Goal: Task Accomplishment & Management: Manage account settings

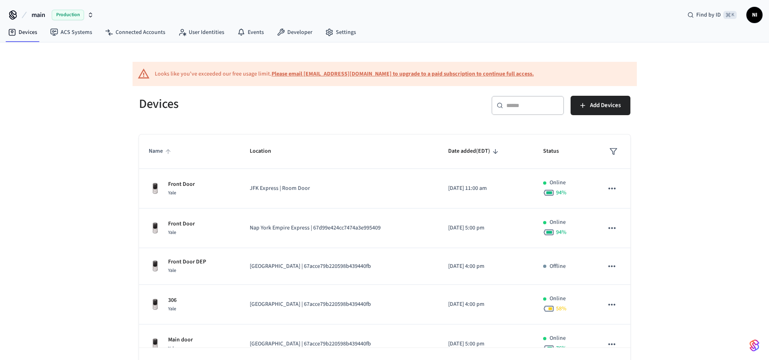
click at [171, 150] on icon "sticky table" at bounding box center [167, 151] width 7 height 7
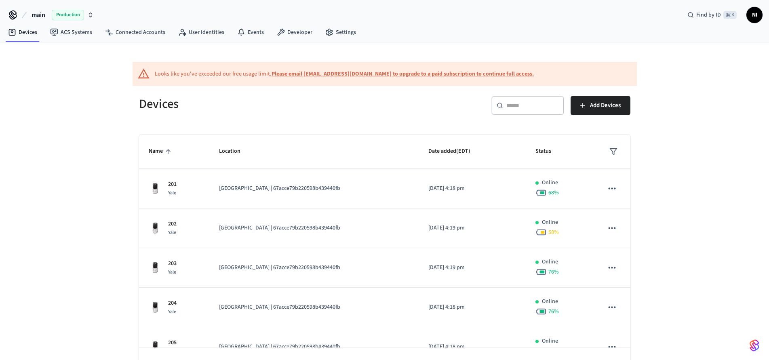
click at [171, 150] on icon "sticky table" at bounding box center [167, 151] width 7 height 7
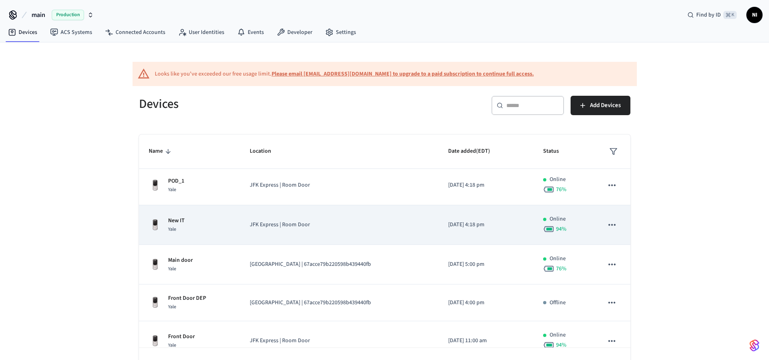
scroll to position [5, 0]
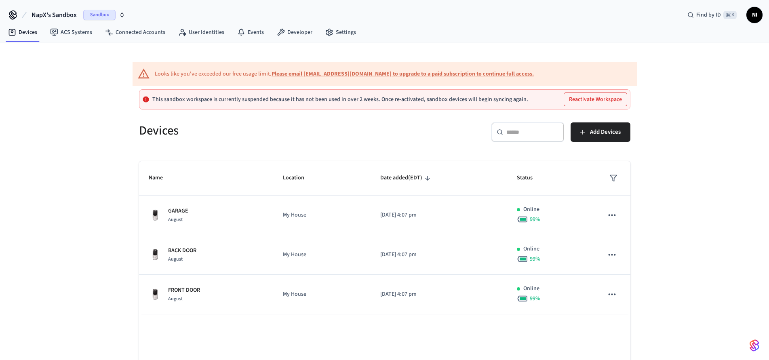
click at [71, 16] on span "NapX's Sandbox" at bounding box center [54, 15] width 45 height 10
click at [46, 50] on div "main Production" at bounding box center [66, 52] width 111 height 11
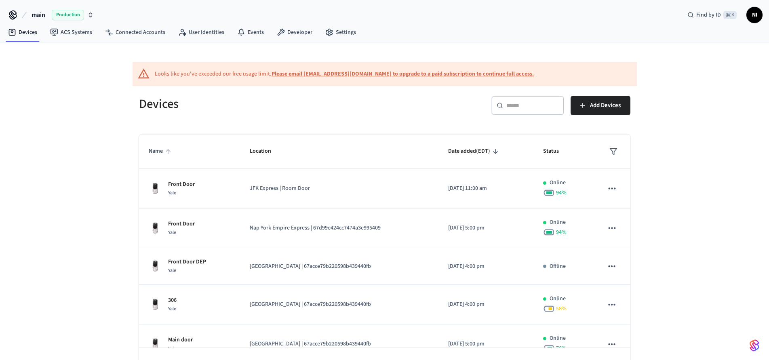
click at [166, 149] on icon "sticky table" at bounding box center [167, 151] width 7 height 7
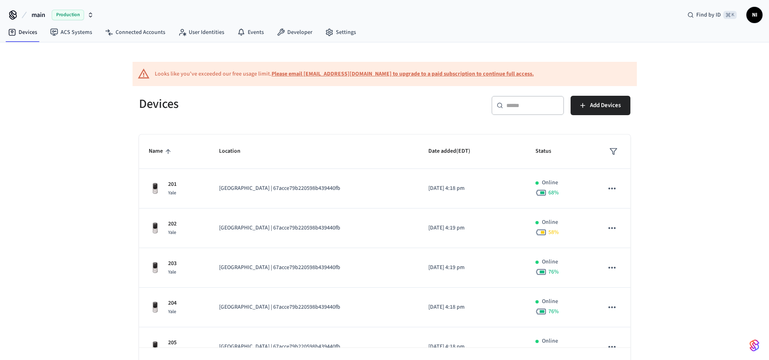
click at [166, 151] on icon "sticky table" at bounding box center [168, 151] width 5 height 5
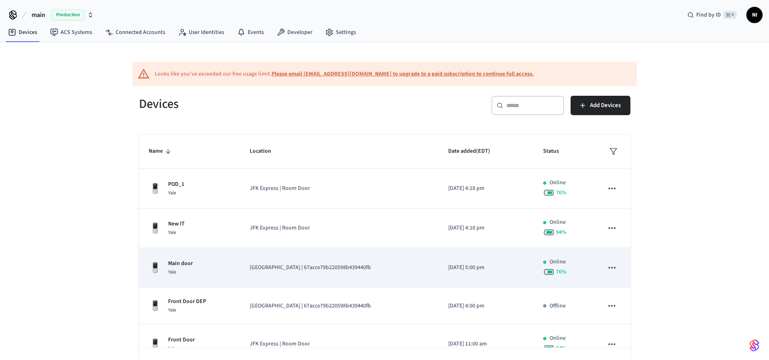
click at [293, 262] on td "[GEOGRAPHIC_DATA] | 67acce79b220598b439440fb" at bounding box center [339, 268] width 198 height 40
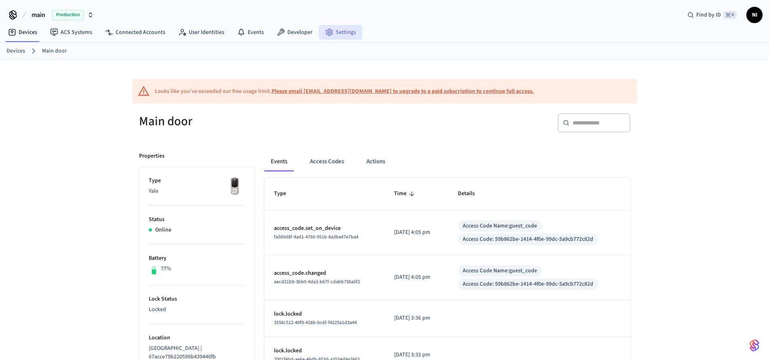
click at [341, 32] on link "Settings" at bounding box center [341, 32] width 44 height 15
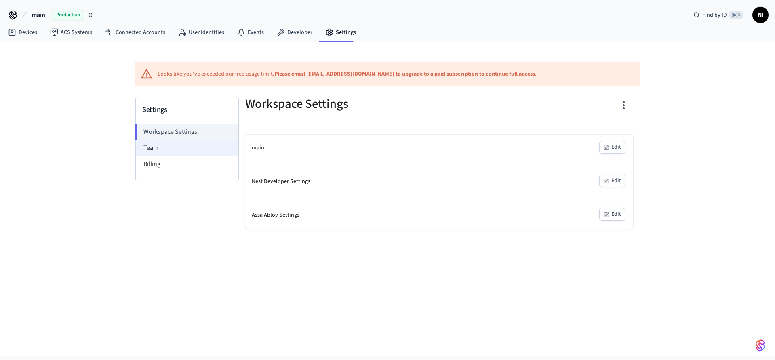
click at [182, 146] on li "Team" at bounding box center [187, 148] width 103 height 16
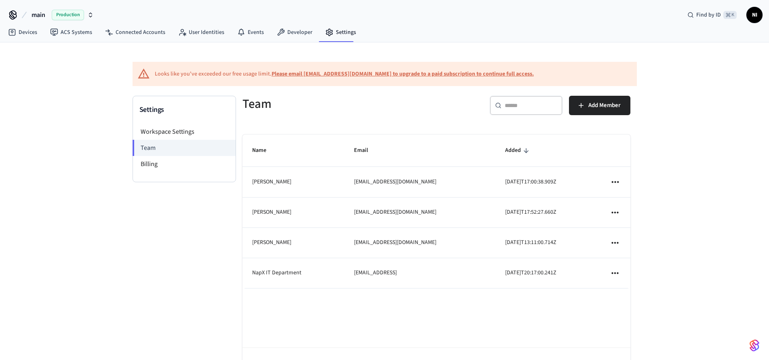
click at [618, 180] on icon "sticky table" at bounding box center [615, 182] width 11 height 11
click at [631, 199] on li "Remove" at bounding box center [637, 203] width 42 height 21
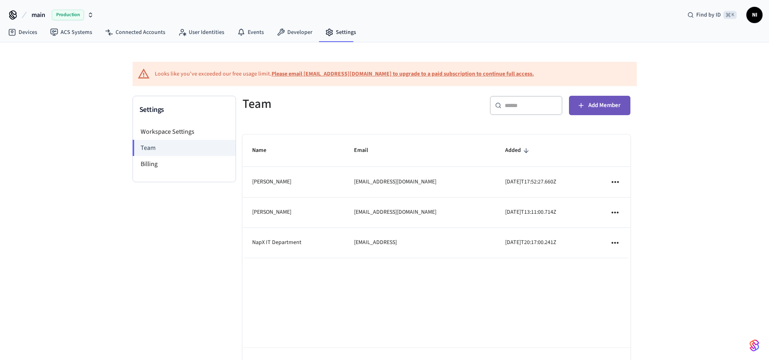
click at [583, 103] on icon "button" at bounding box center [581, 105] width 8 height 8
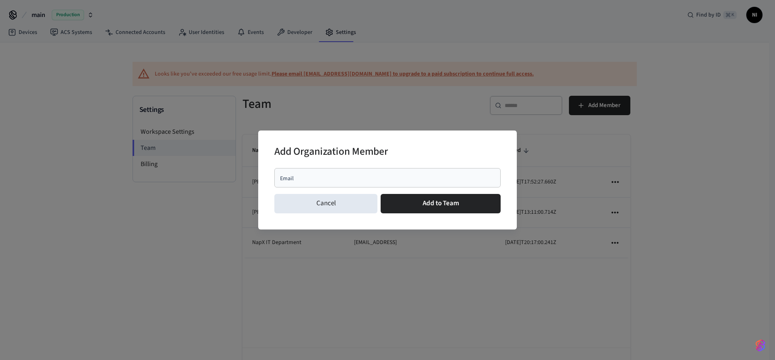
click at [371, 176] on input "Email" at bounding box center [387, 178] width 217 height 8
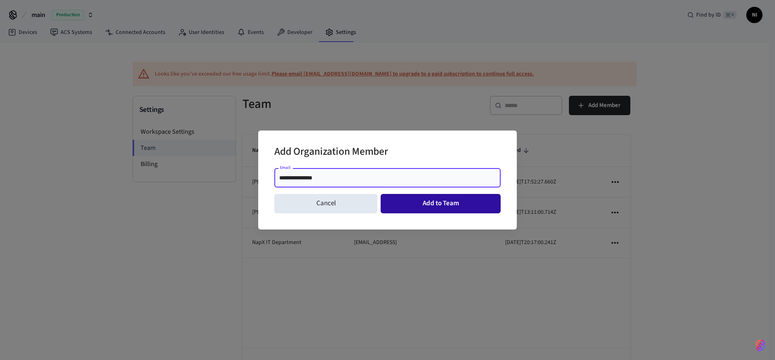
type input "**********"
click at [422, 204] on button "Add to Team" at bounding box center [441, 203] width 120 height 19
